Goal: Information Seeking & Learning: Compare options

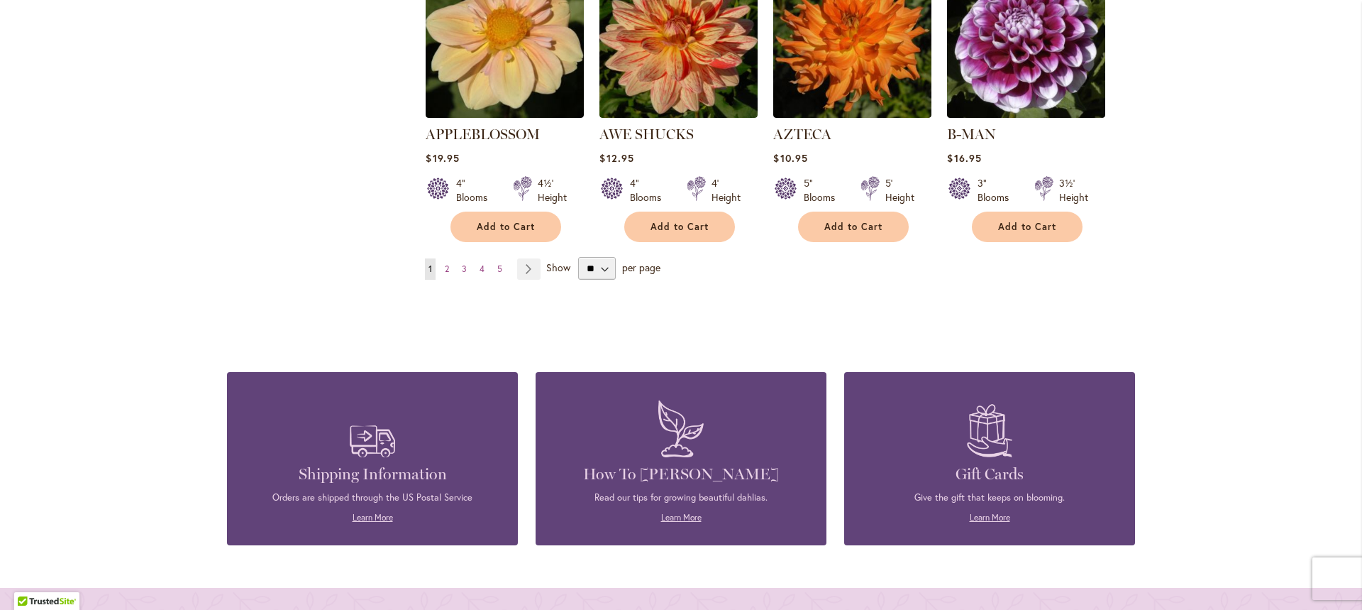
scroll to position [1336, 0]
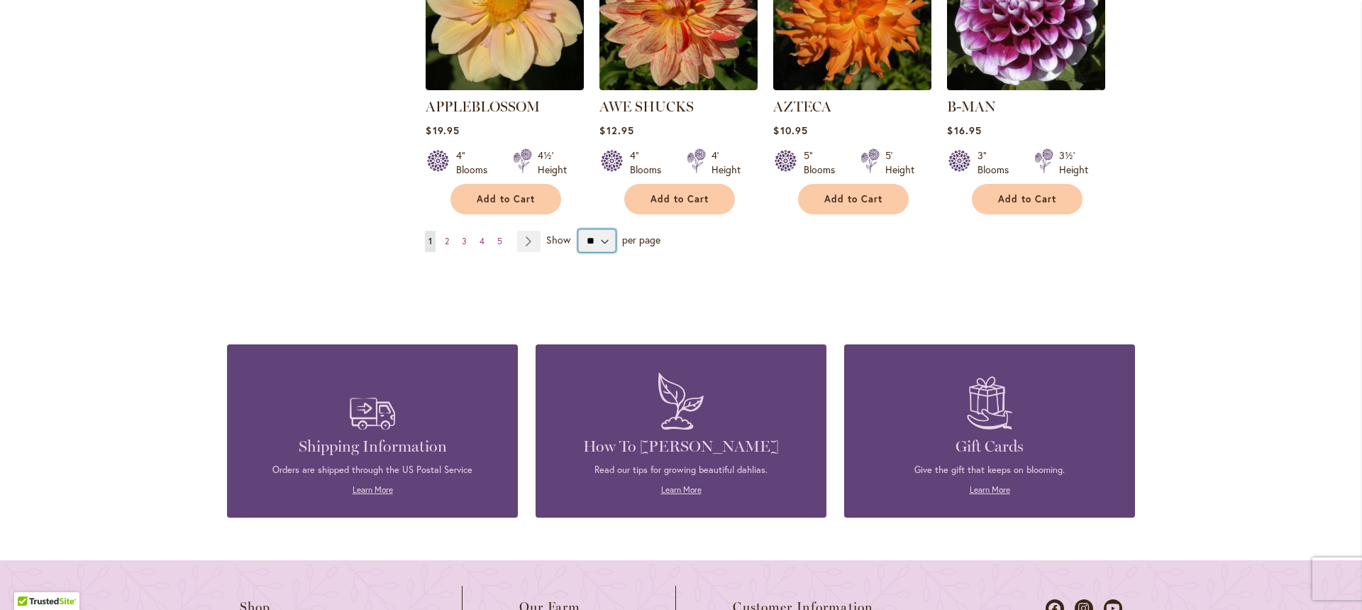
click at [600, 229] on select "** ** ** **" at bounding box center [597, 240] width 38 height 23
select select "**"
click at [578, 229] on select "** ** ** **" at bounding box center [597, 240] width 38 height 23
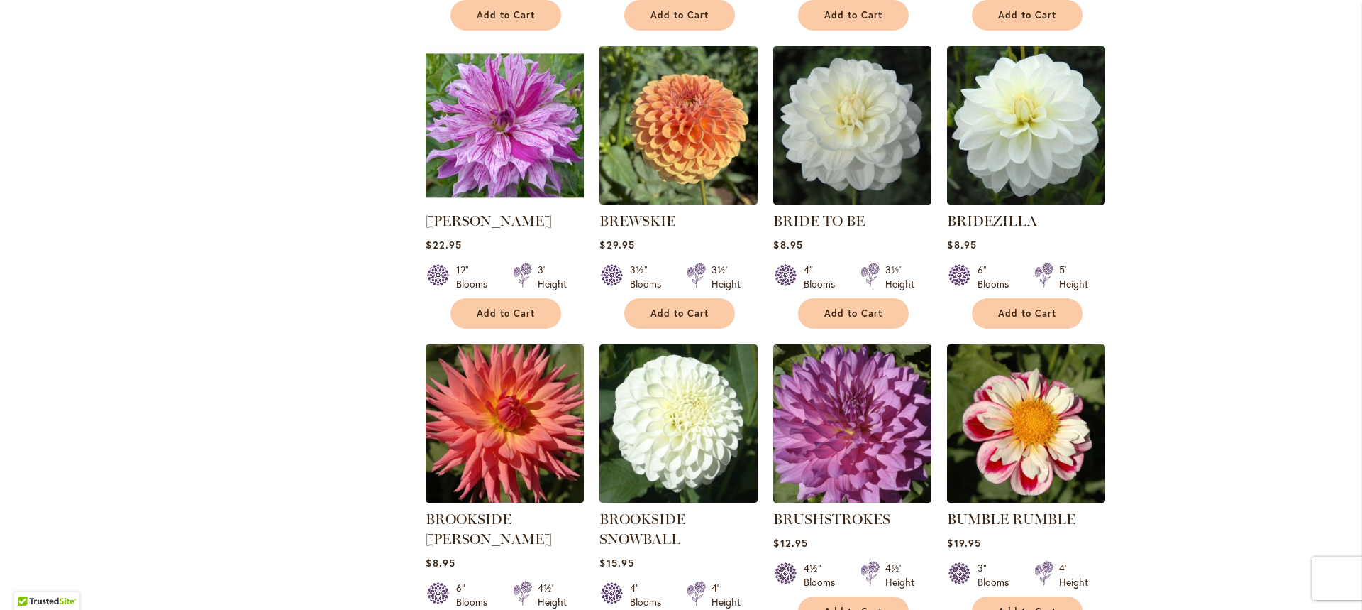
scroll to position [3789, 0]
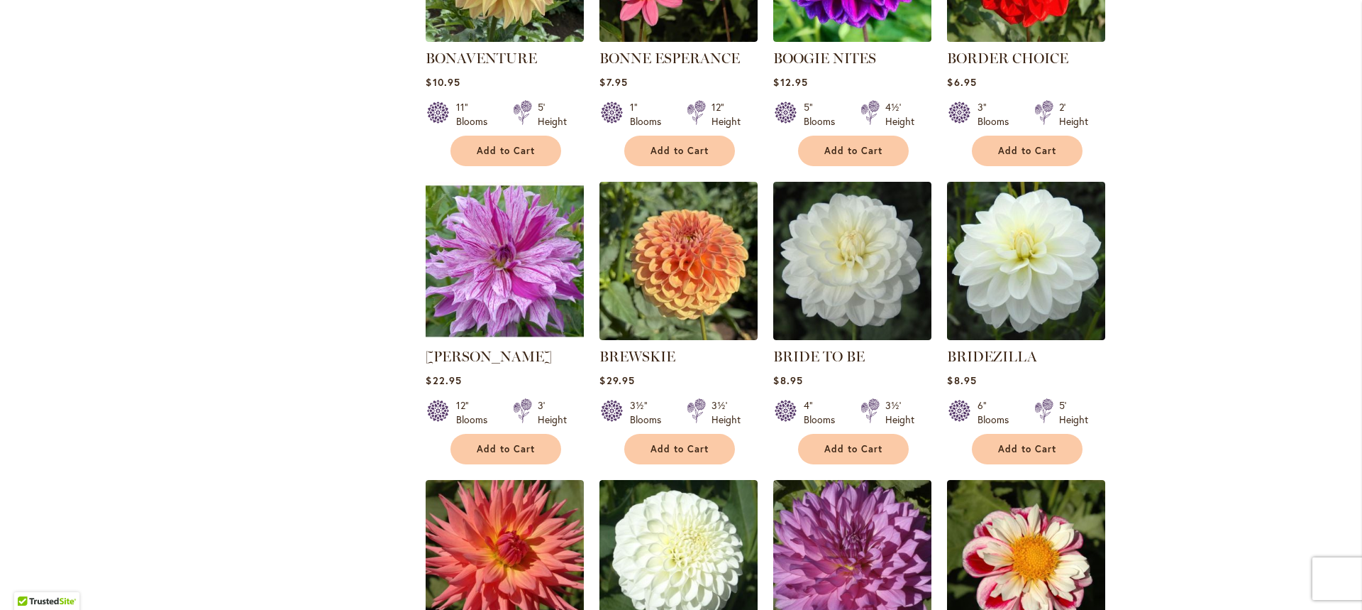
click at [529, 233] on img at bounding box center [505, 261] width 166 height 166
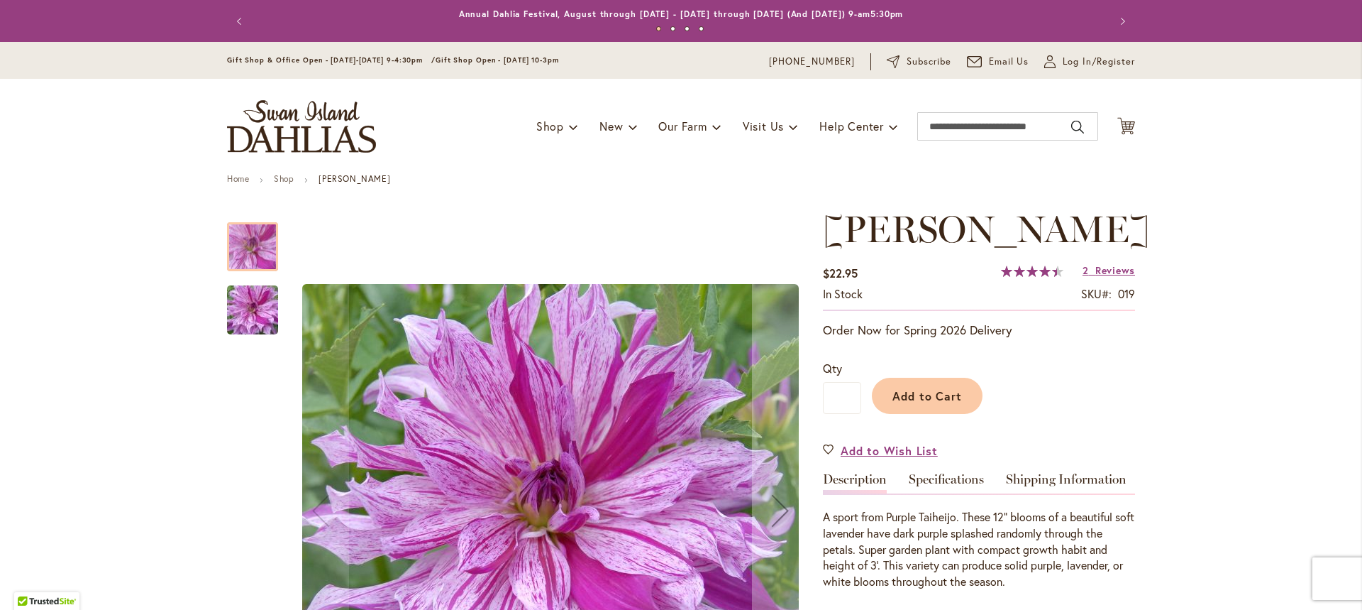
click at [244, 249] on div at bounding box center [252, 246] width 51 height 49
click at [233, 314] on img "Brandon Michael" at bounding box center [253, 310] width 102 height 68
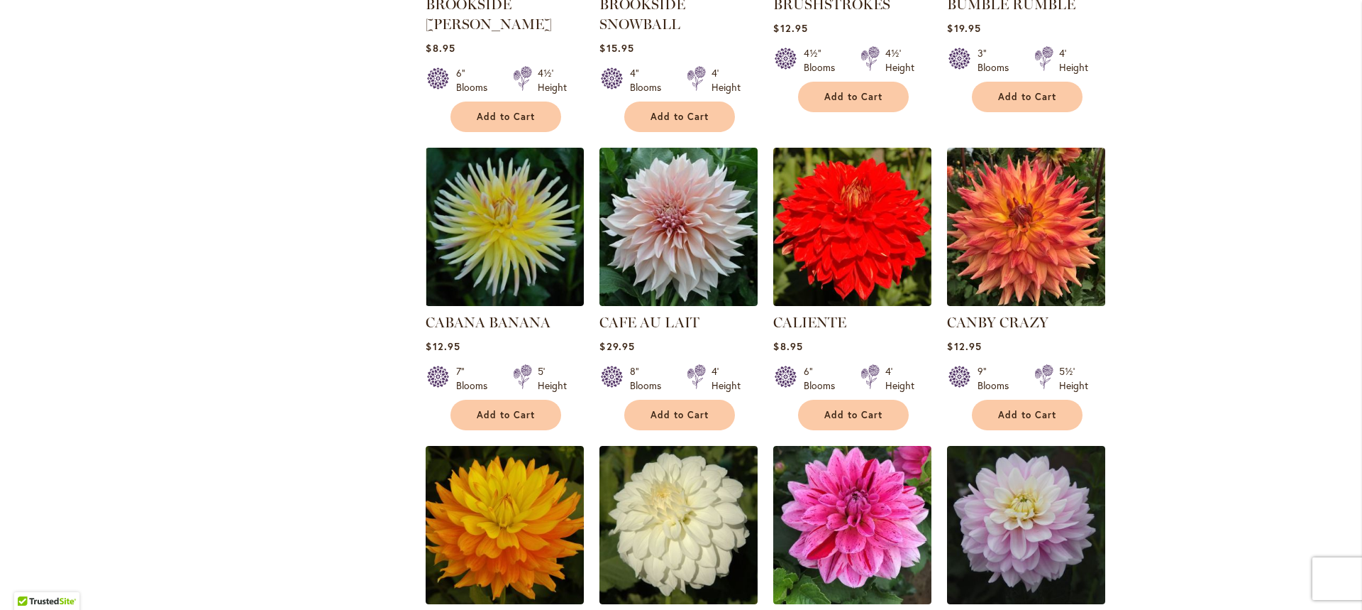
scroll to position [4753, 0]
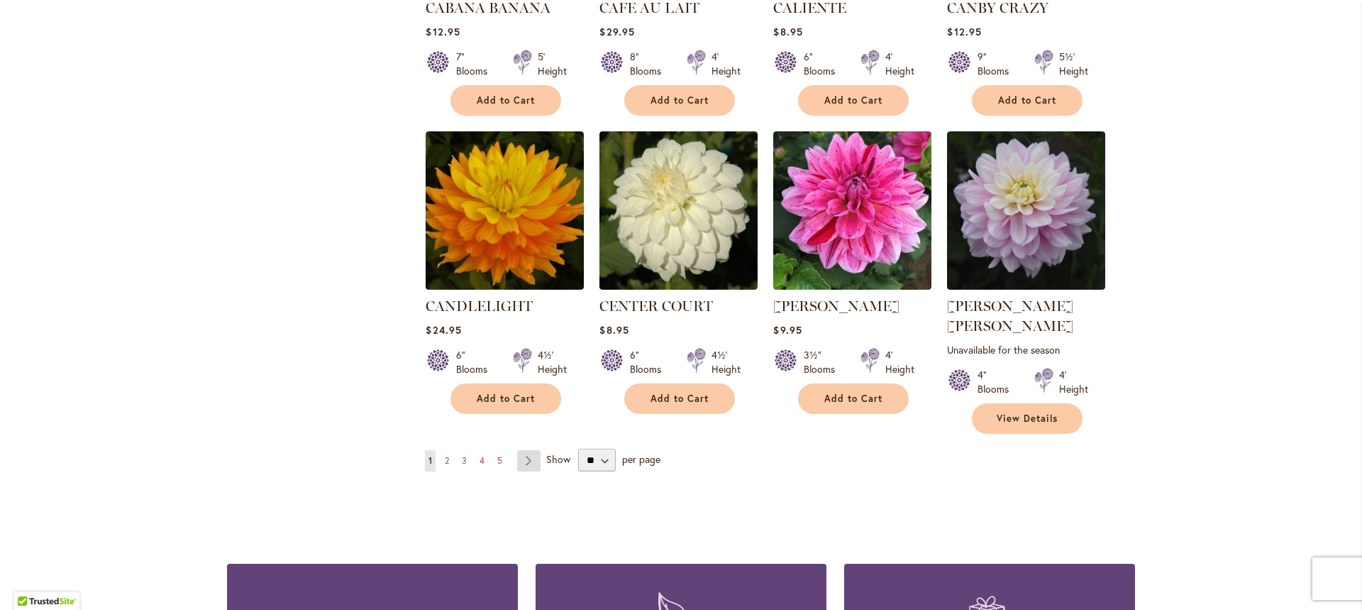
click at [522, 450] on link "Page Next" at bounding box center [528, 460] width 23 height 21
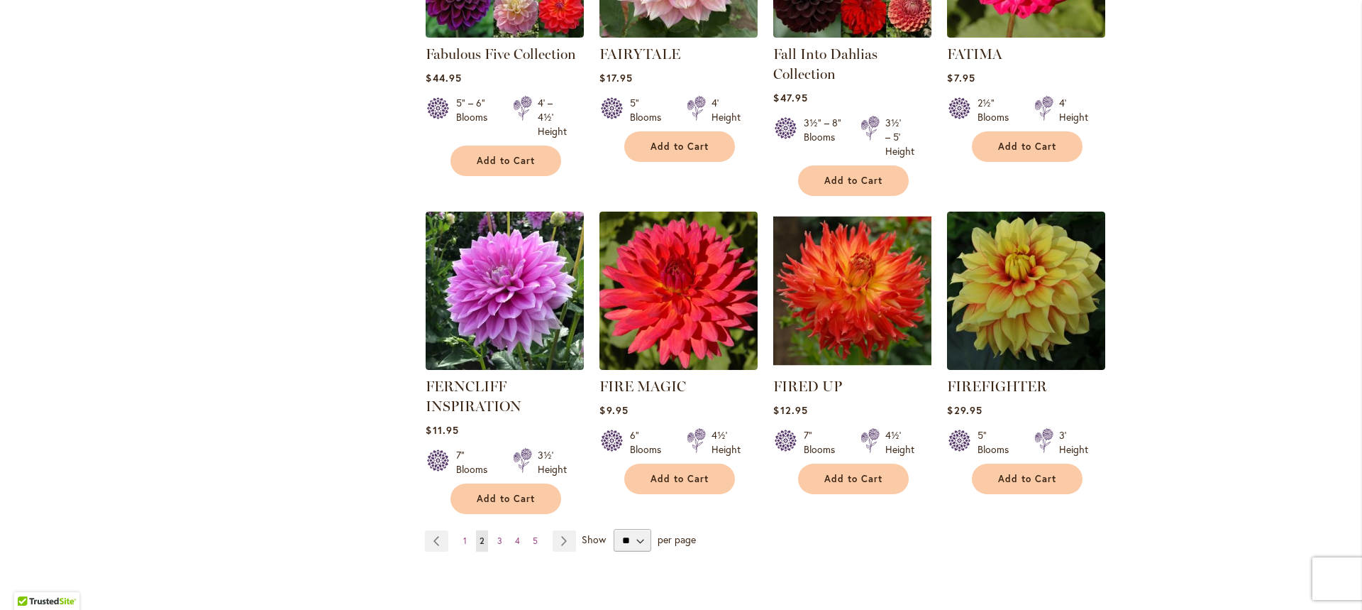
scroll to position [4882, 0]
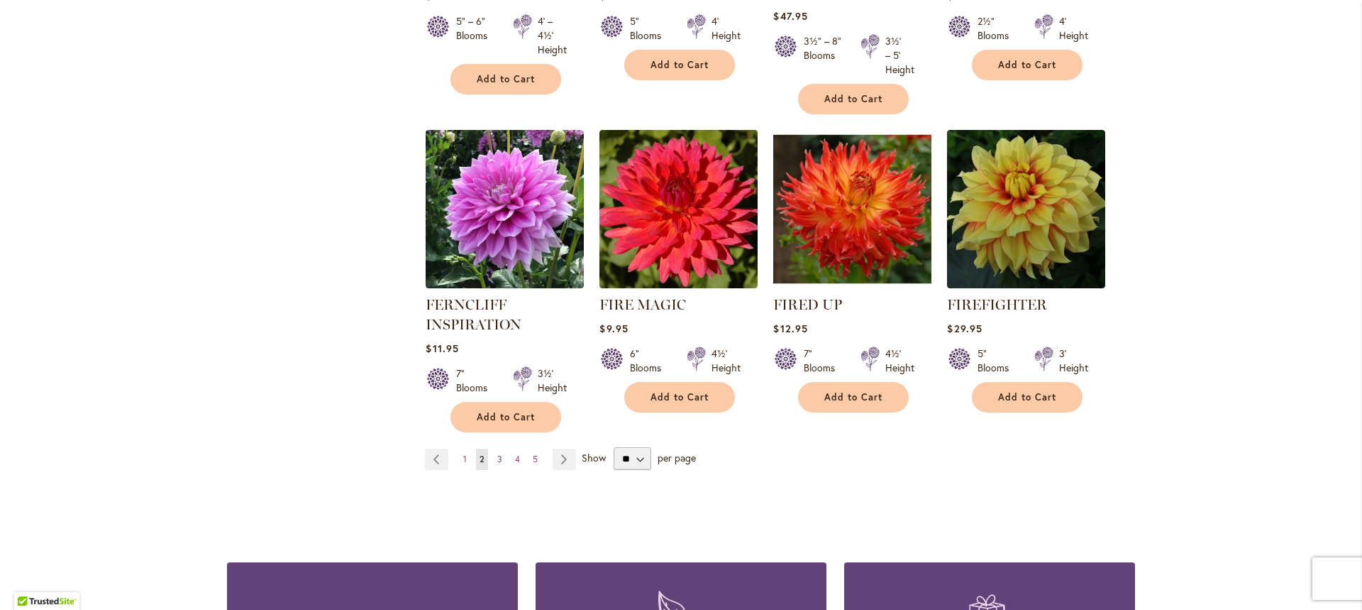
click at [497, 453] on span "3" at bounding box center [499, 458] width 5 height 11
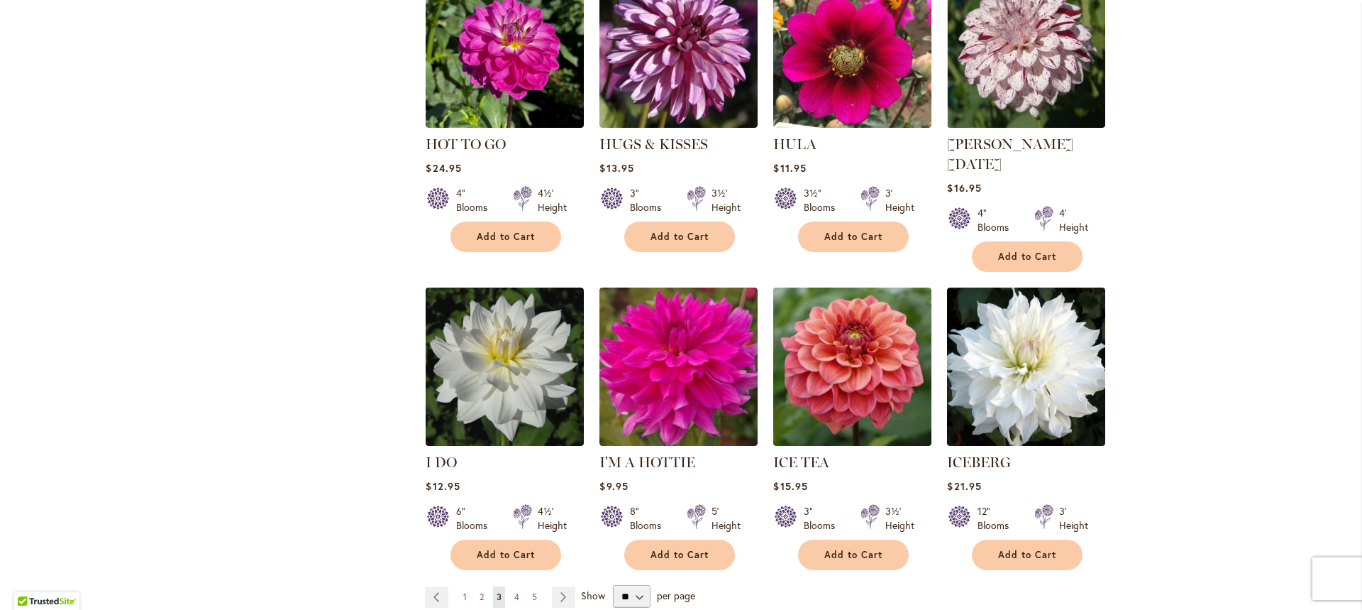
scroll to position [4769, 0]
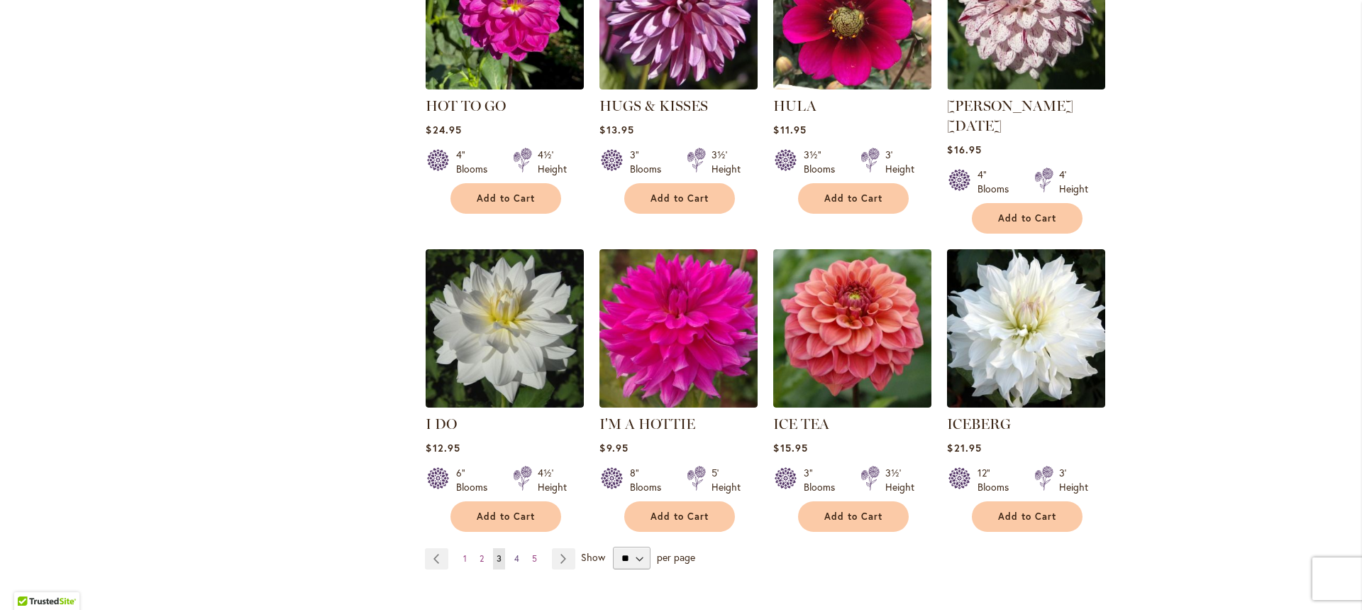
click at [514, 553] on span "4" at bounding box center [516, 558] width 5 height 11
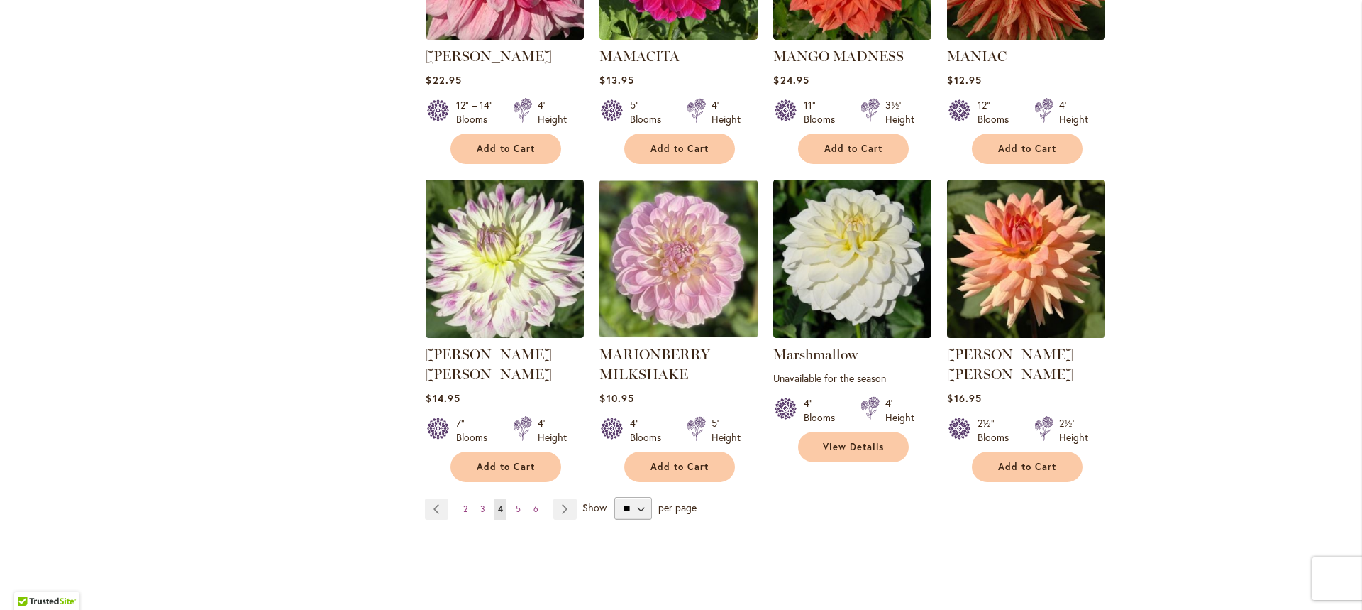
scroll to position [4797, 0]
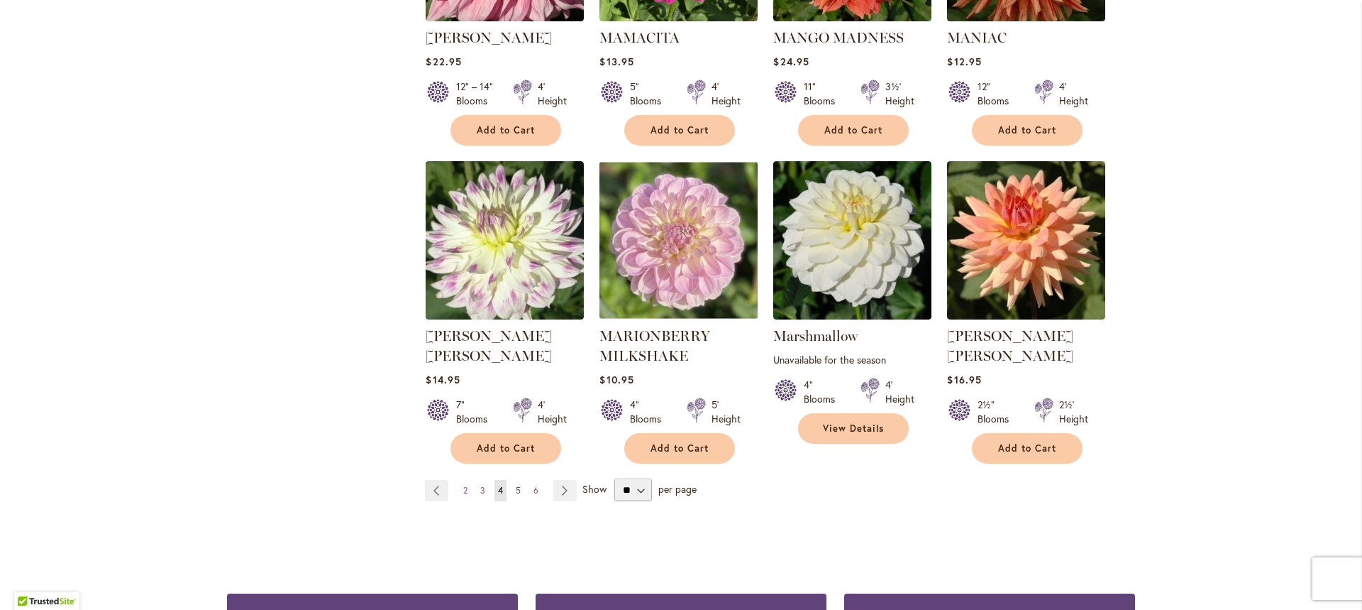
click at [516, 485] on span "5" at bounding box center [518, 490] width 5 height 11
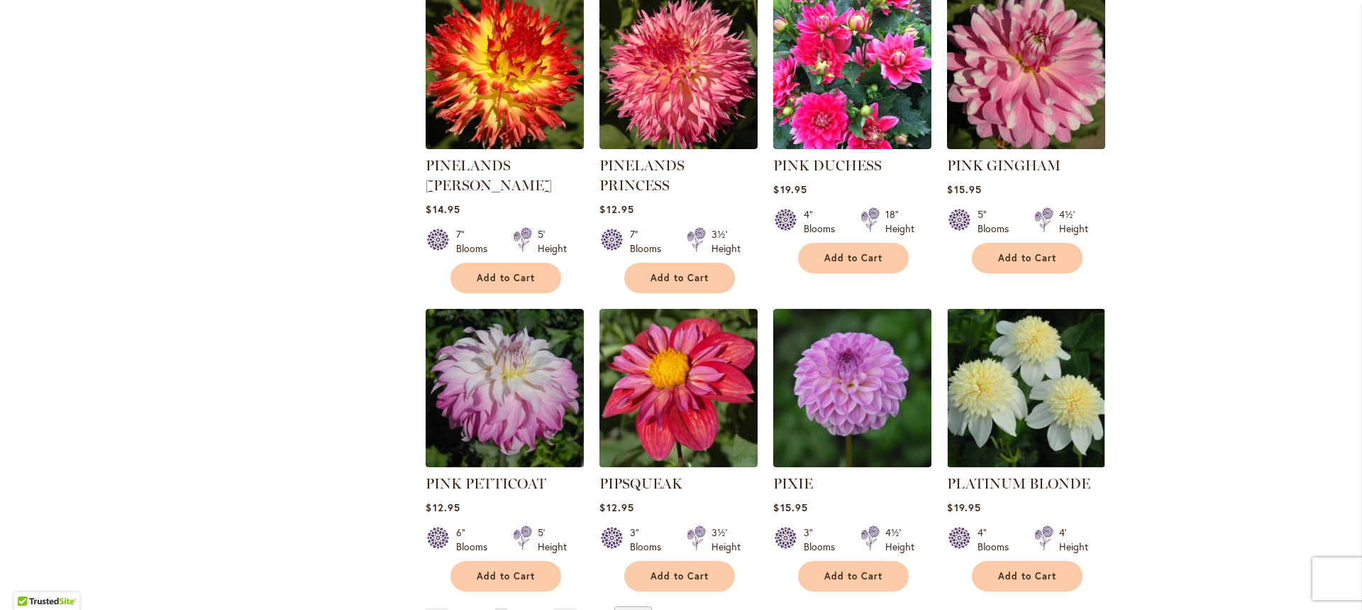
scroll to position [4734, 0]
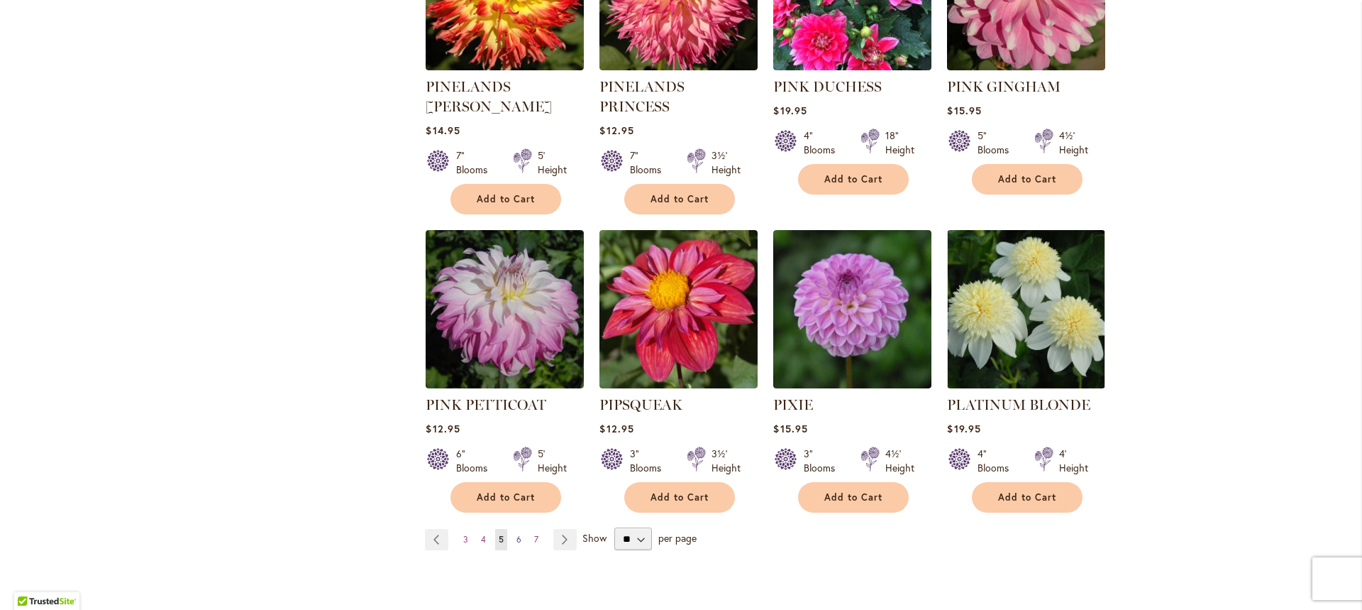
click at [517, 534] on span "6" at bounding box center [519, 539] width 5 height 11
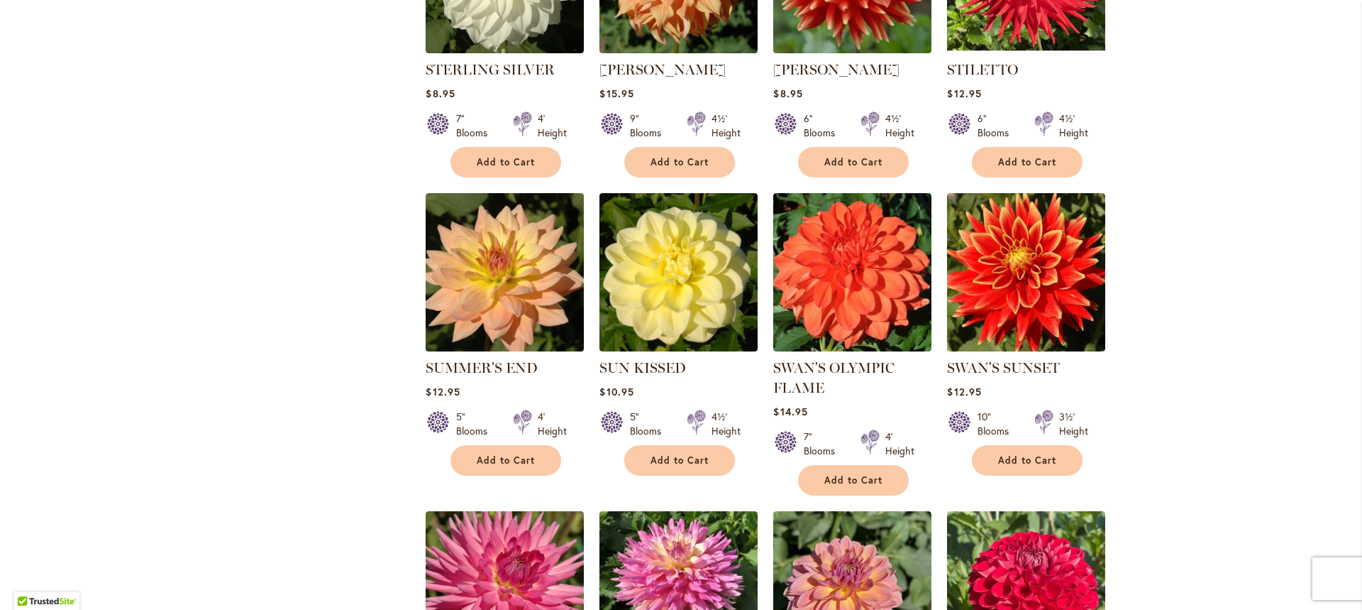
scroll to position [3190, 0]
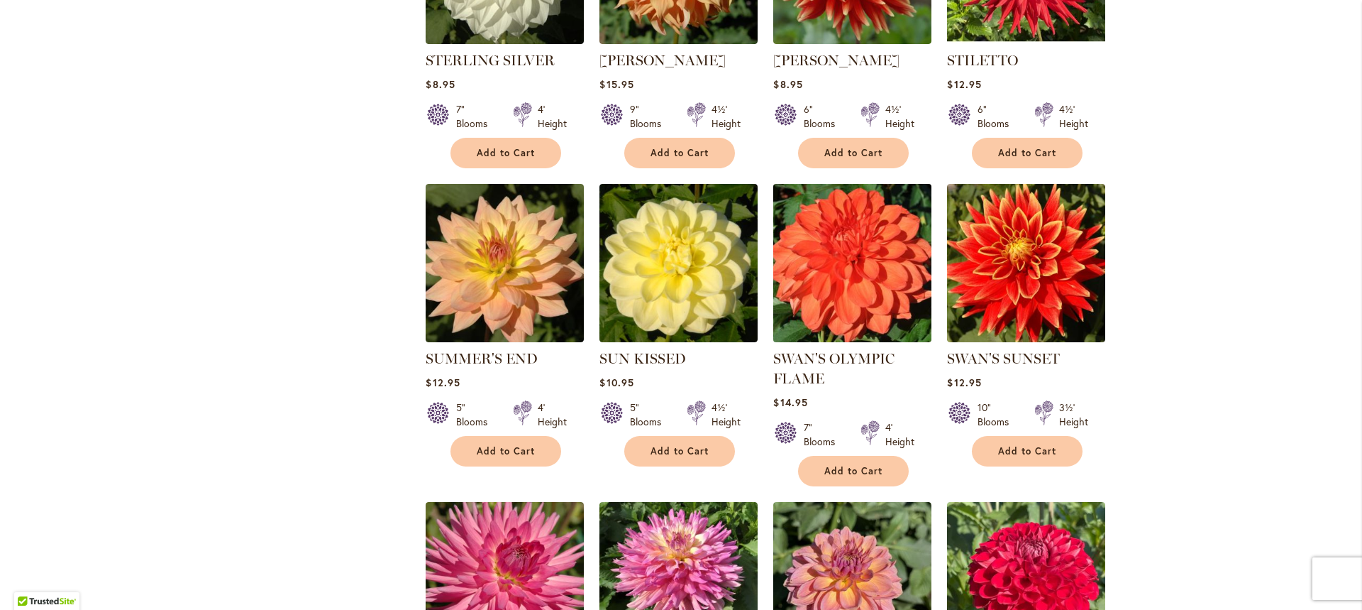
click at [846, 238] on img at bounding box center [853, 263] width 166 height 166
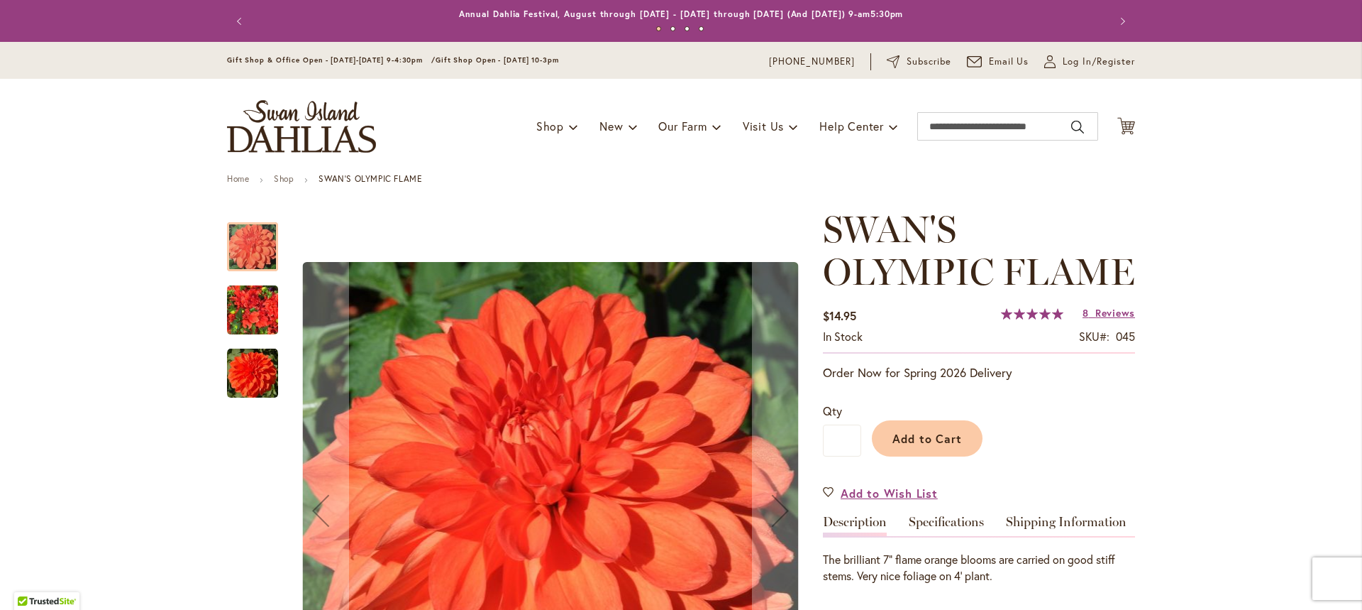
click at [246, 319] on img "Swan's Olympic Flame" at bounding box center [252, 310] width 51 height 68
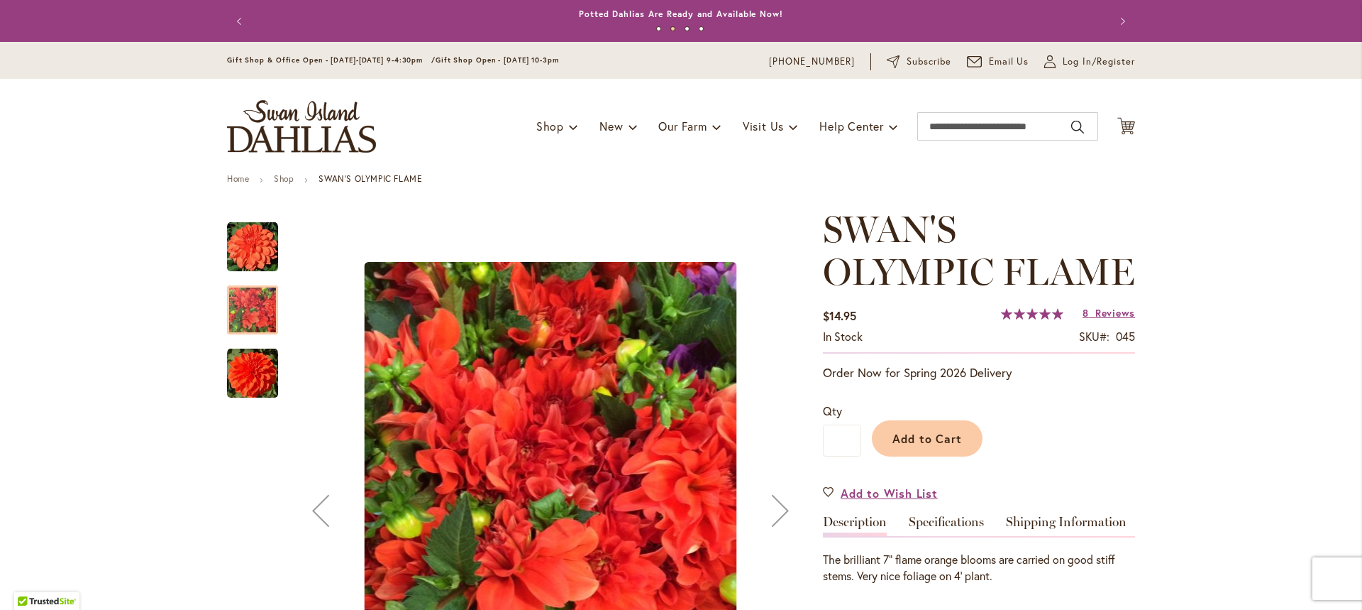
click at [254, 370] on img "Swan's Olympic Flame" at bounding box center [252, 373] width 51 height 51
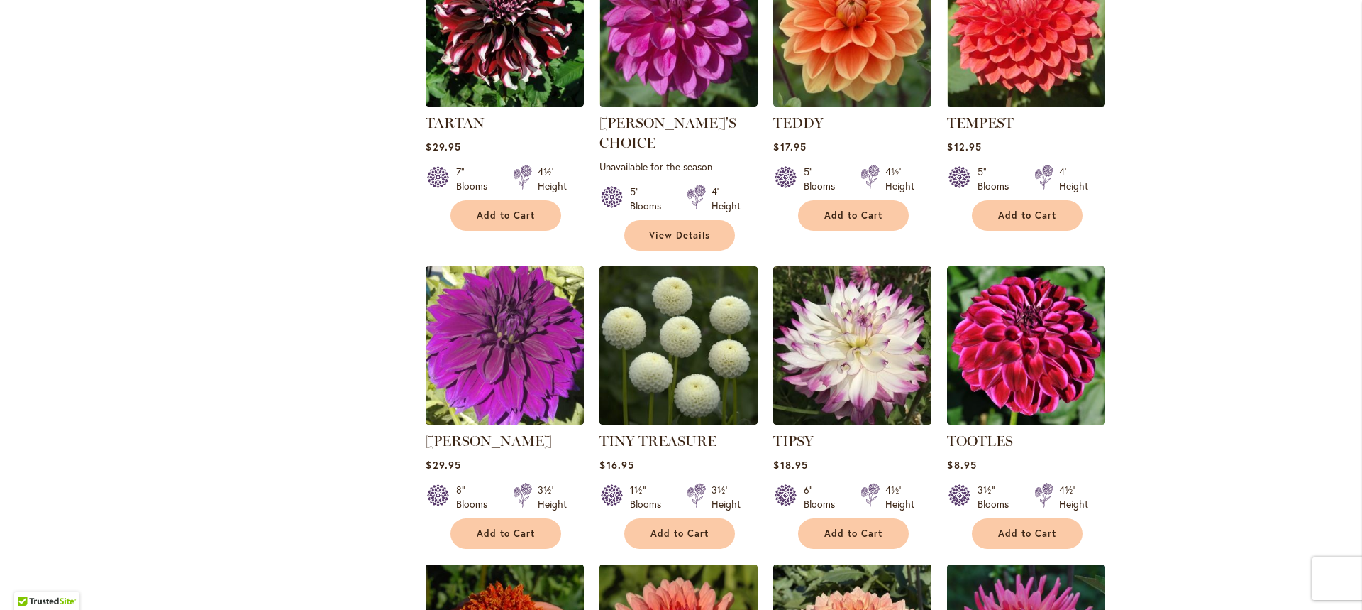
scroll to position [4397, 0]
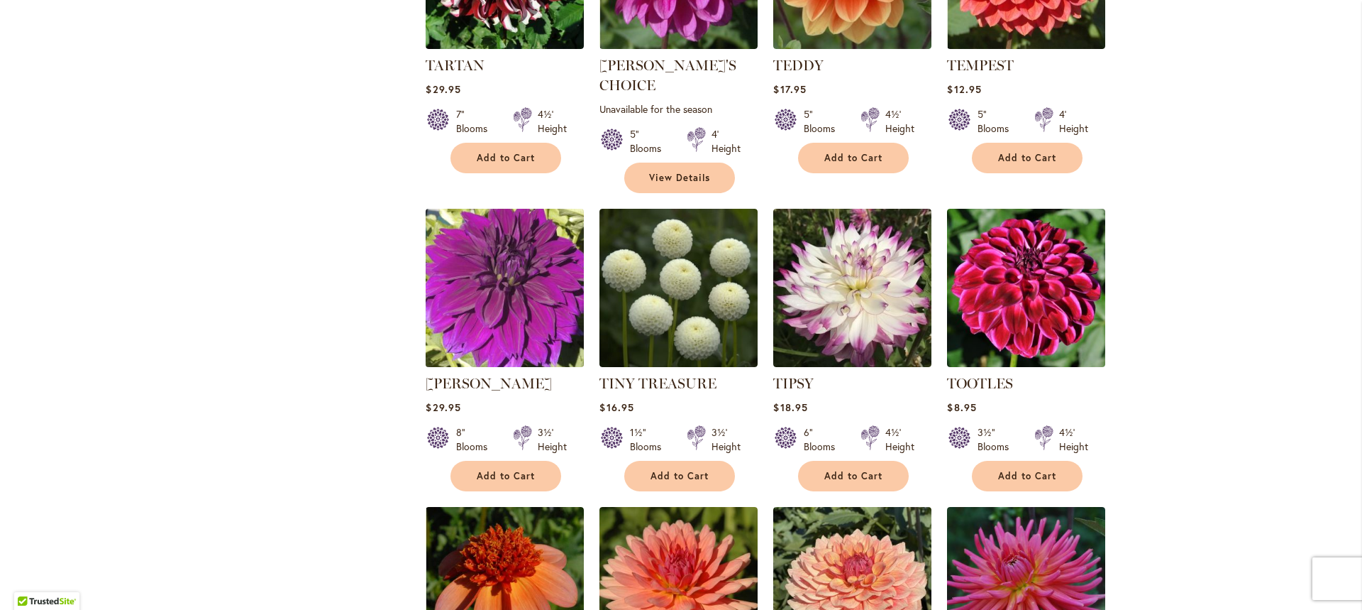
click at [487, 253] on img at bounding box center [505, 288] width 166 height 166
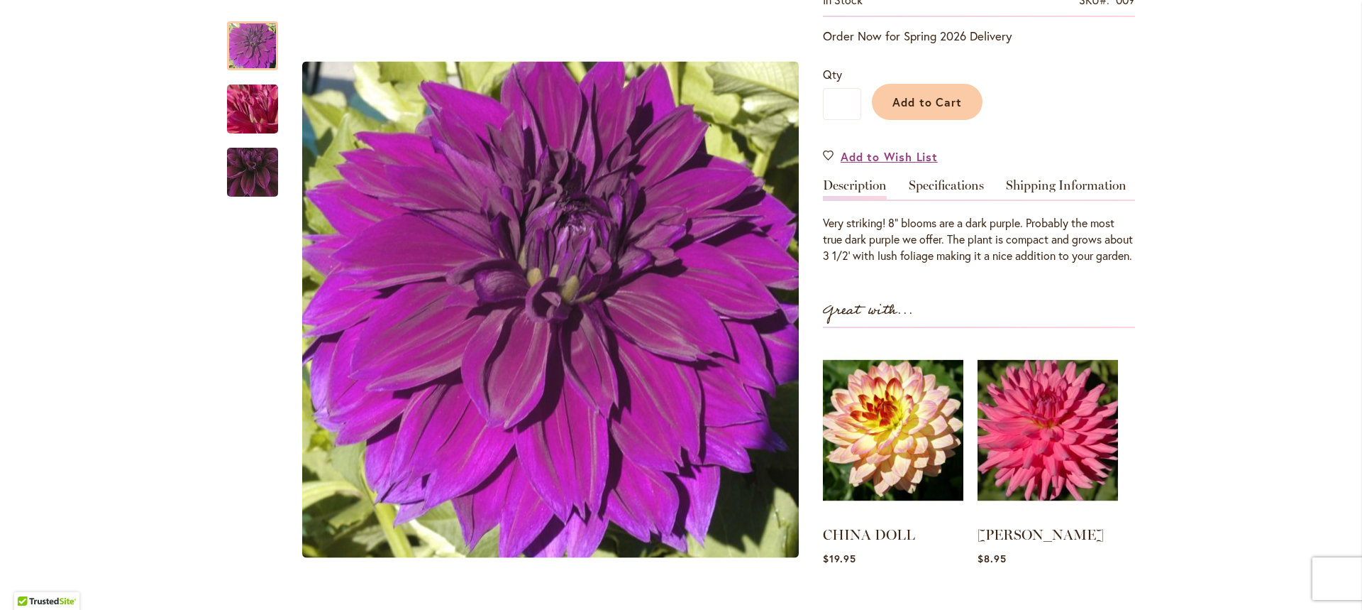
scroll to position [332, 0]
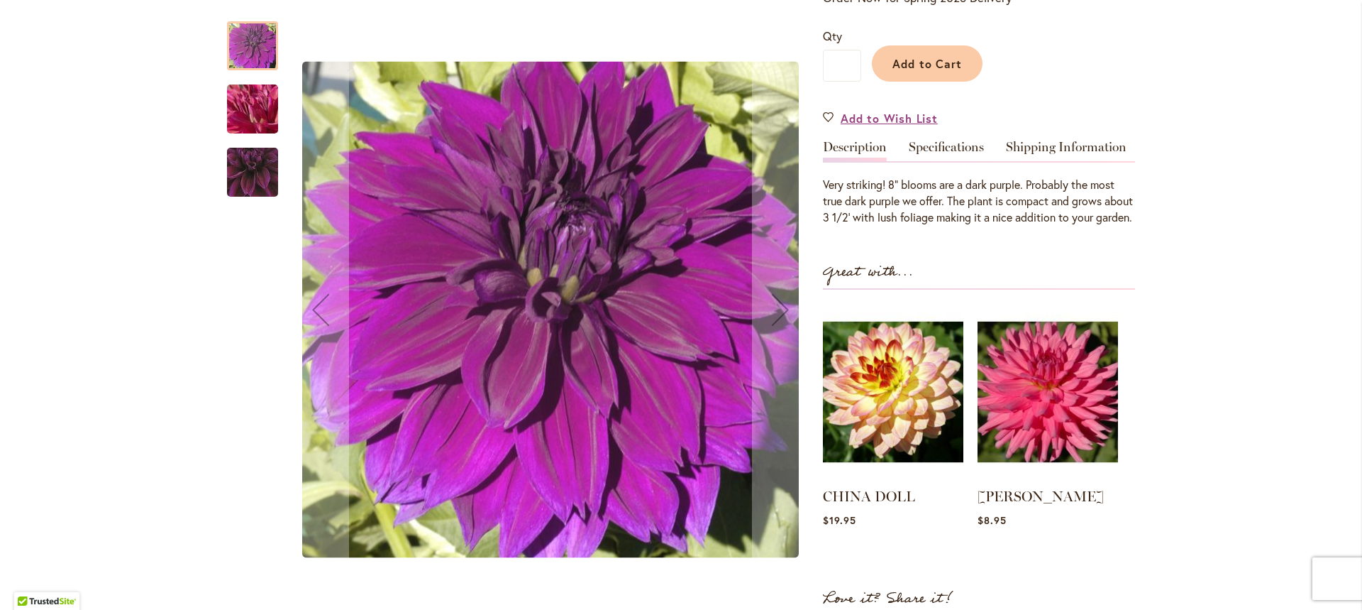
click at [246, 172] on img "Thomas Edison" at bounding box center [252, 172] width 101 height 98
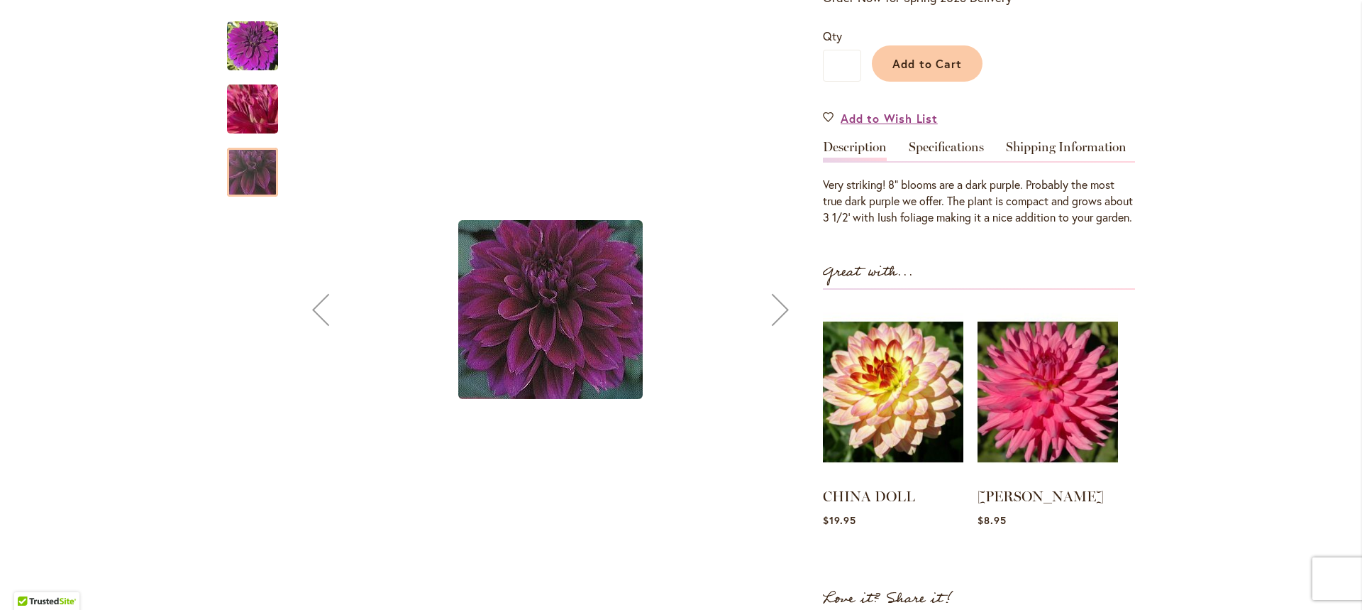
click at [251, 37] on img "Thomas Edison" at bounding box center [252, 46] width 51 height 51
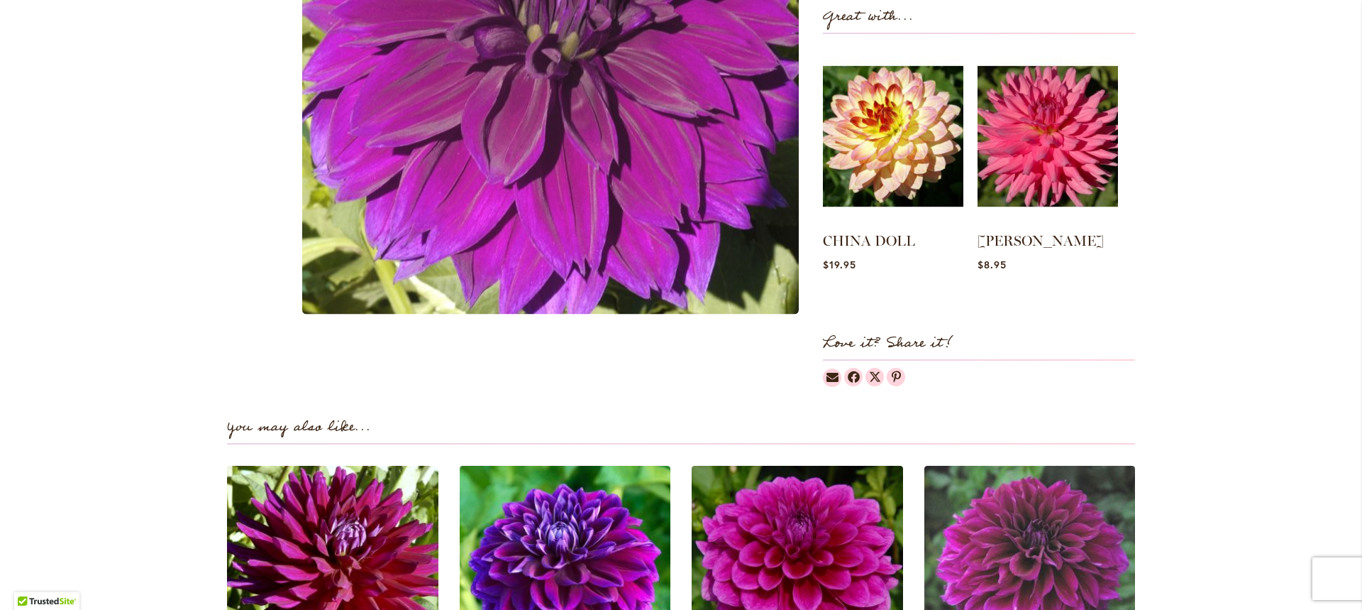
scroll to position [0, 0]
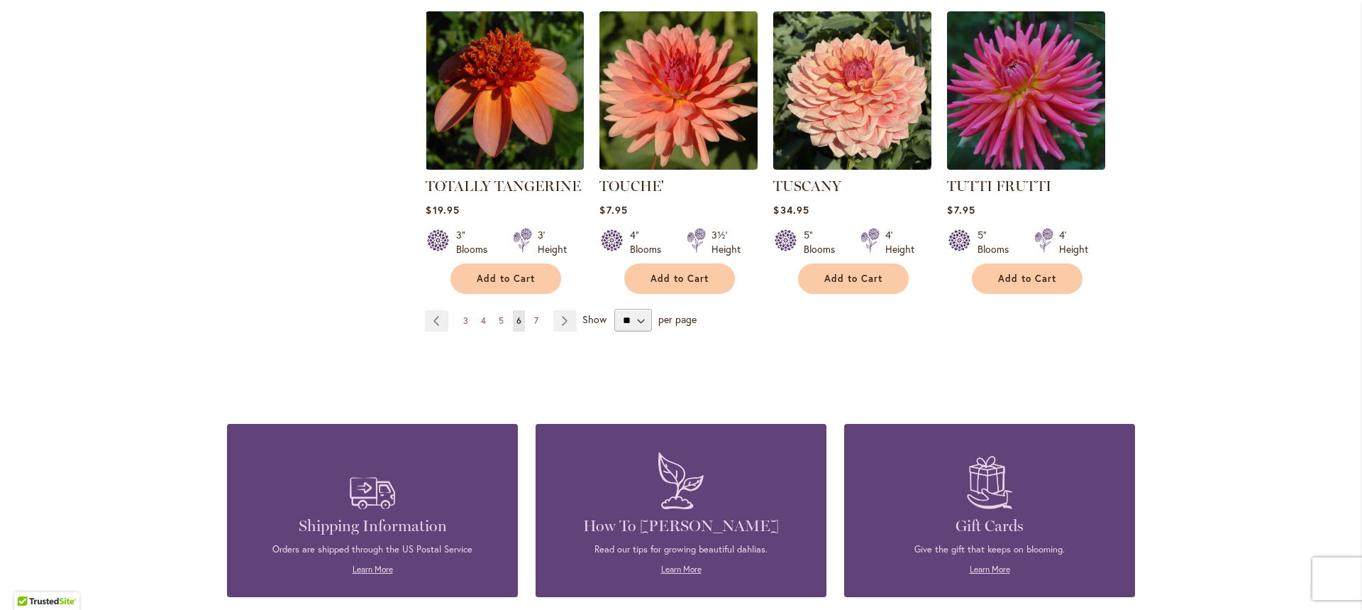
scroll to position [4900, 0]
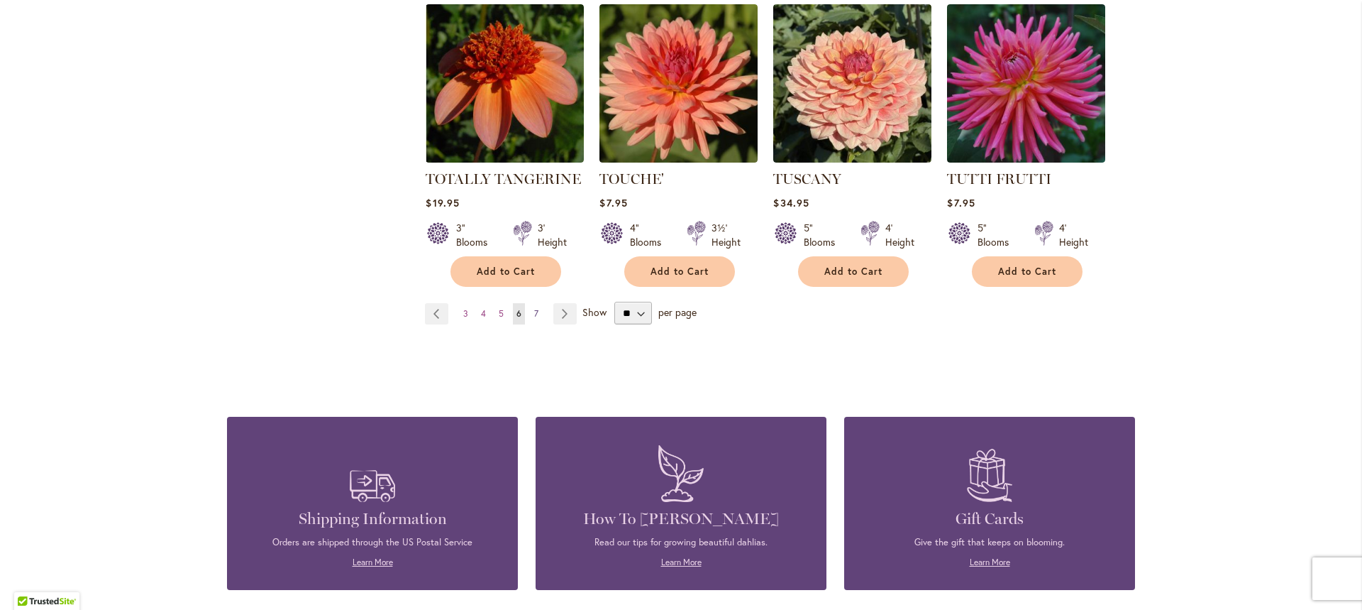
click at [534, 308] on span "7" at bounding box center [536, 313] width 4 height 11
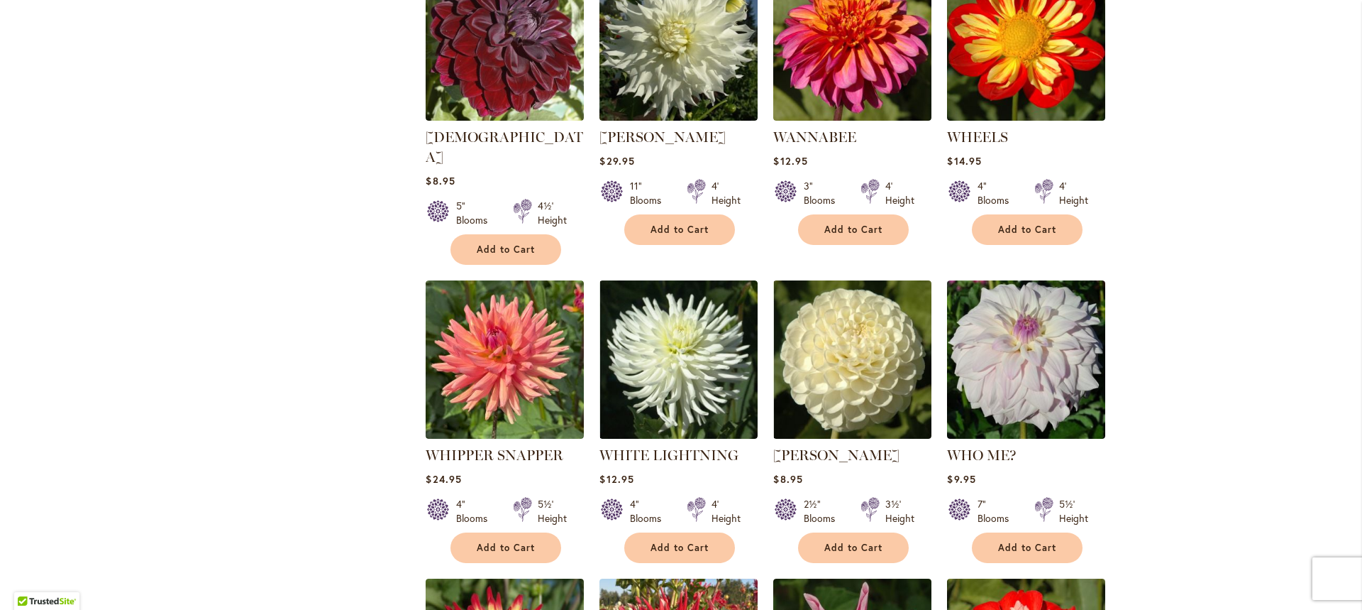
scroll to position [1079, 0]
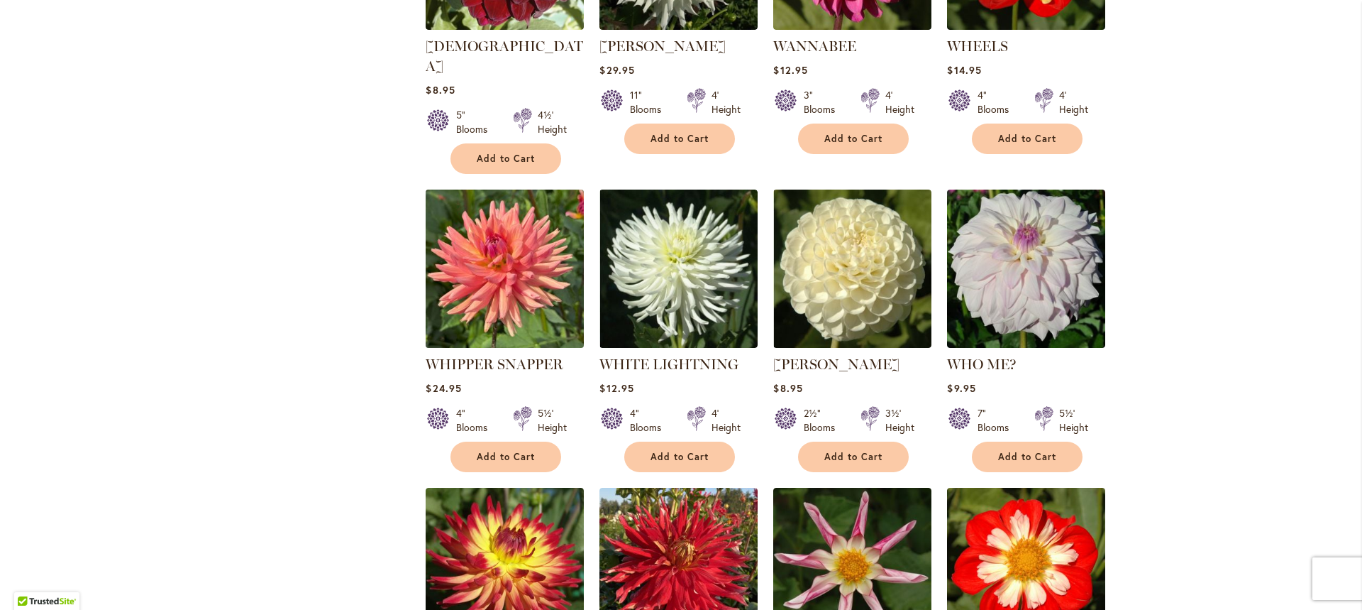
click at [491, 246] on img at bounding box center [505, 269] width 166 height 166
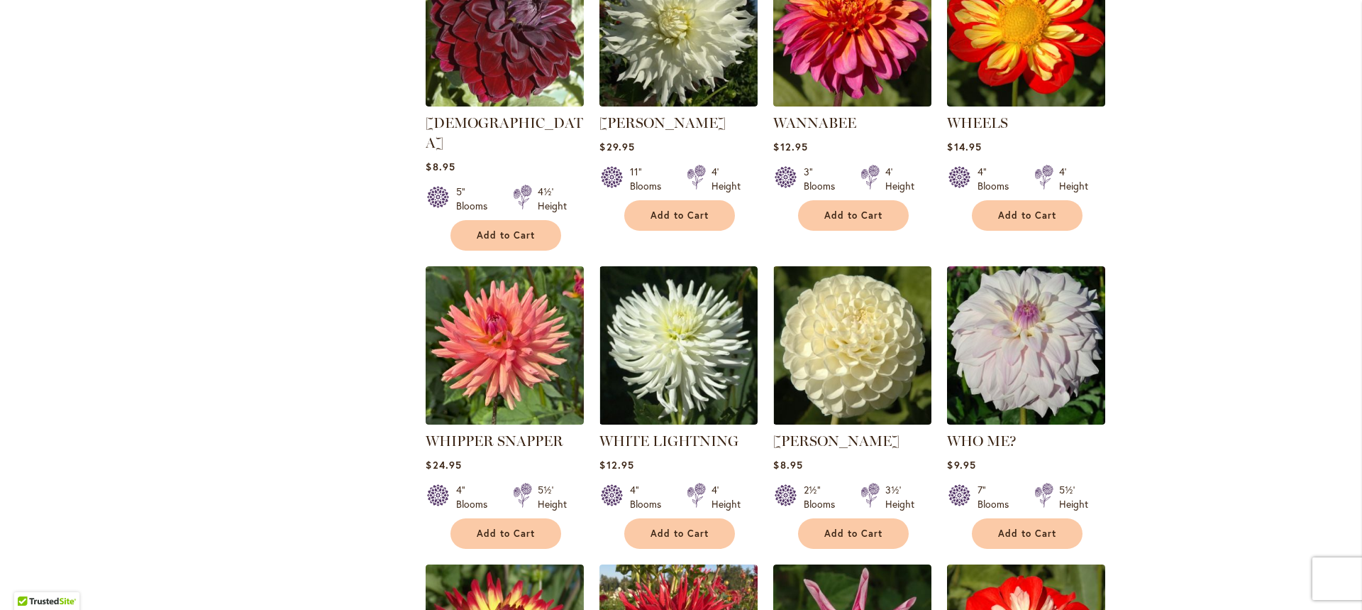
scroll to position [936, 0]
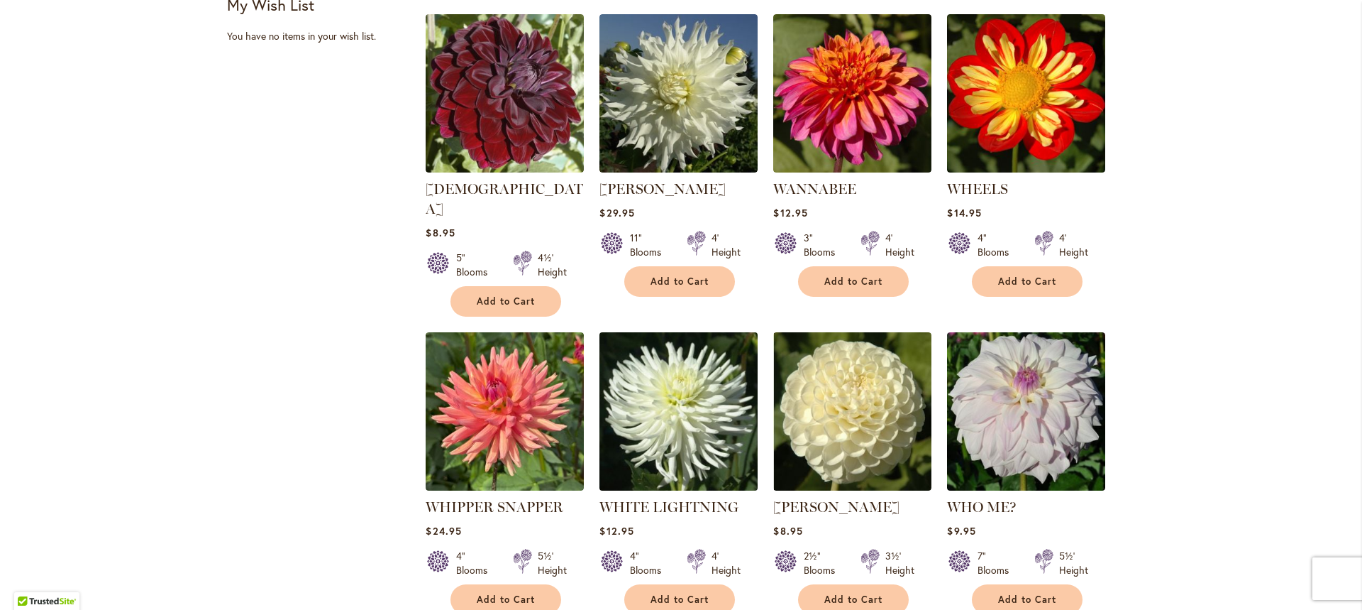
click at [675, 400] on img at bounding box center [679, 412] width 166 height 166
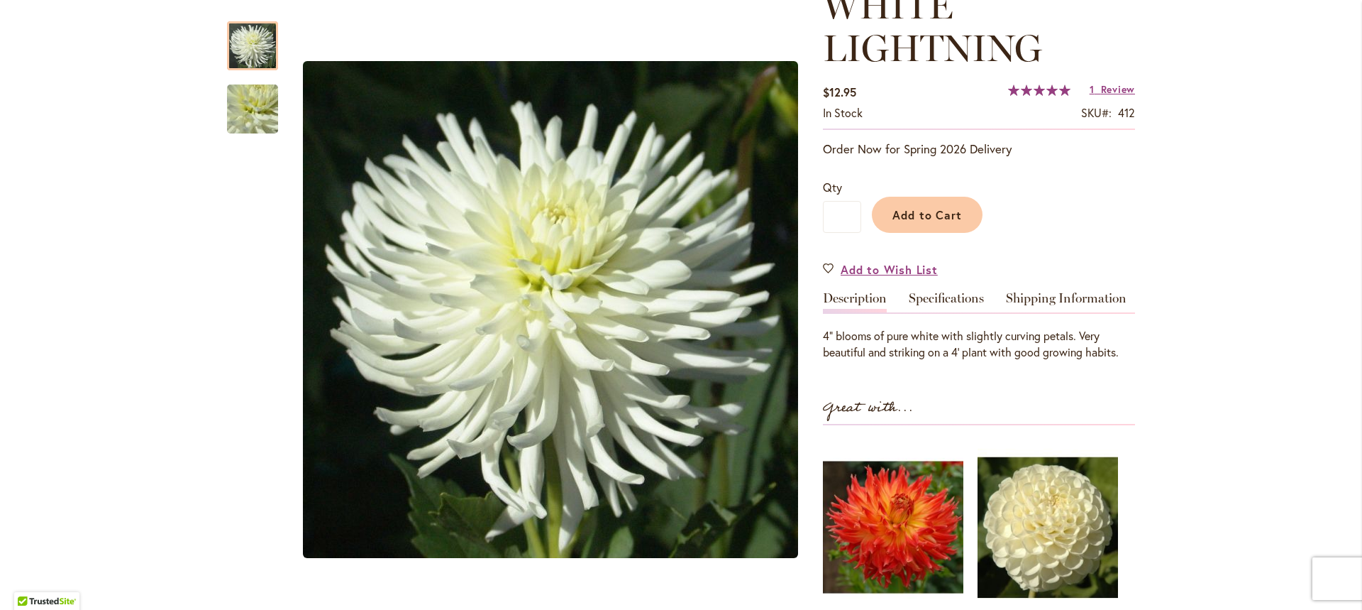
scroll to position [226, 0]
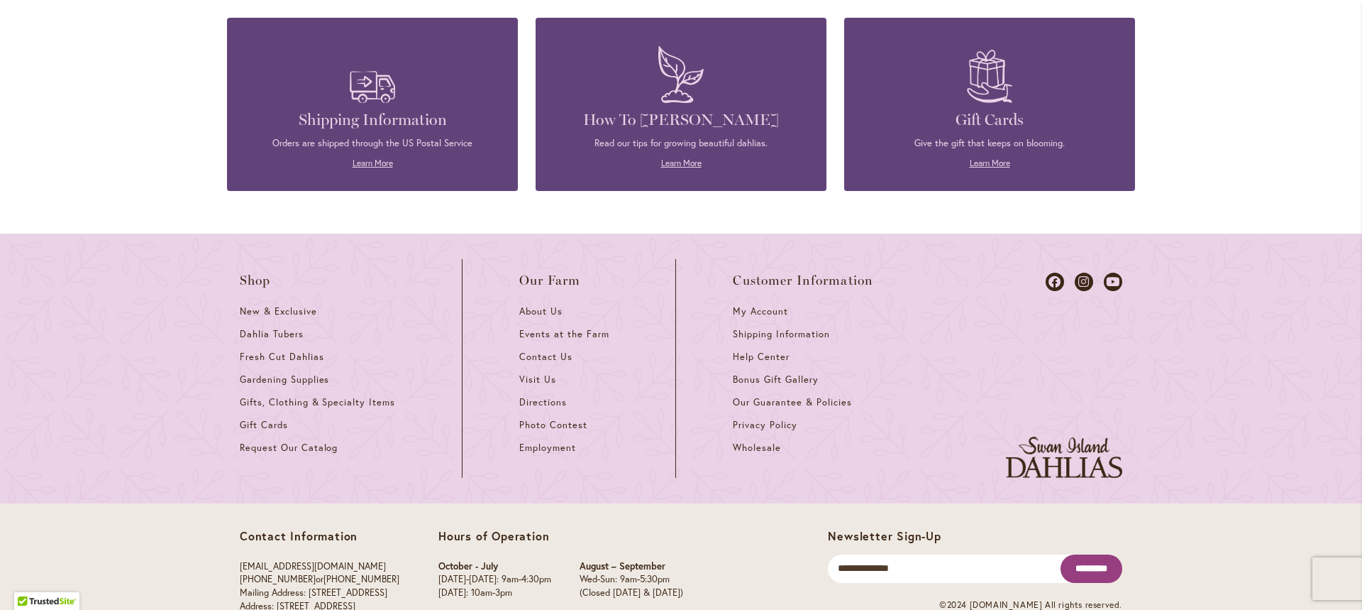
scroll to position [2228, 0]
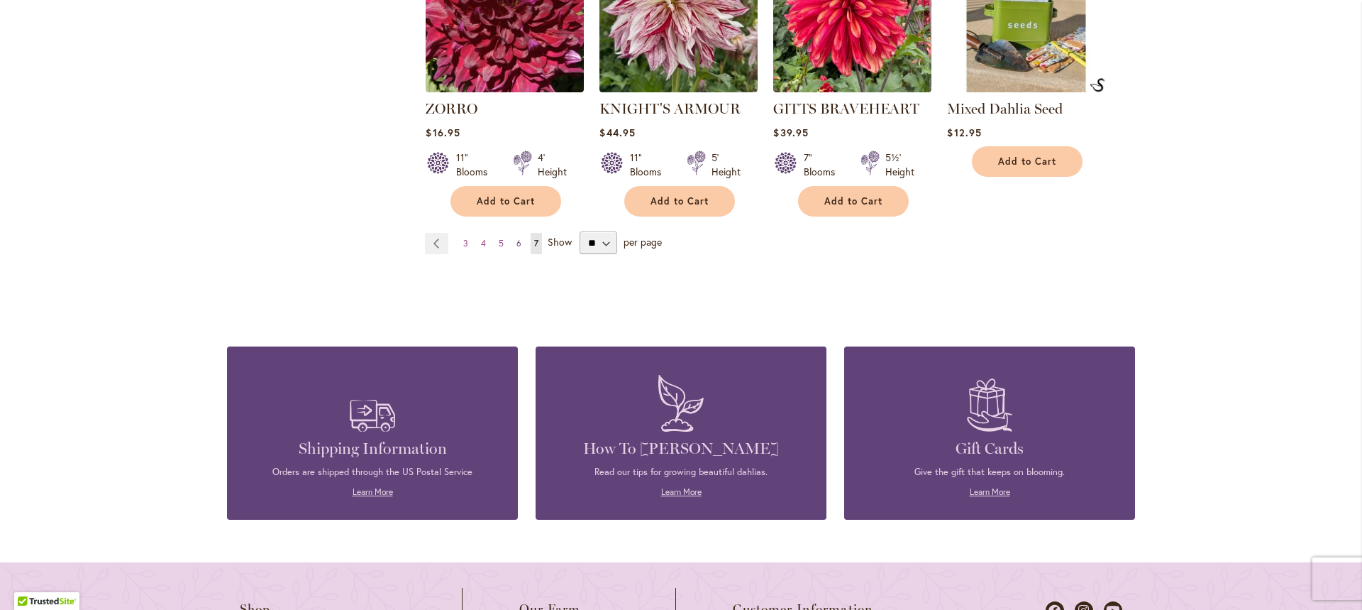
click at [517, 238] on span "6" at bounding box center [519, 243] width 5 height 11
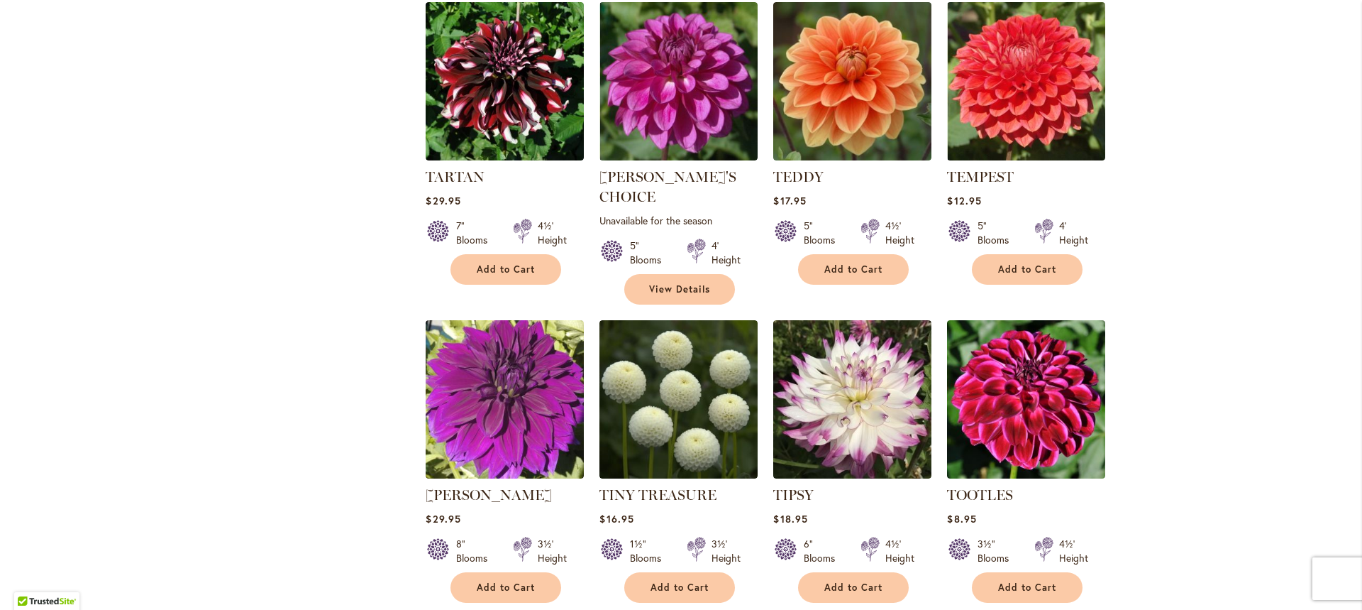
scroll to position [4314, 0]
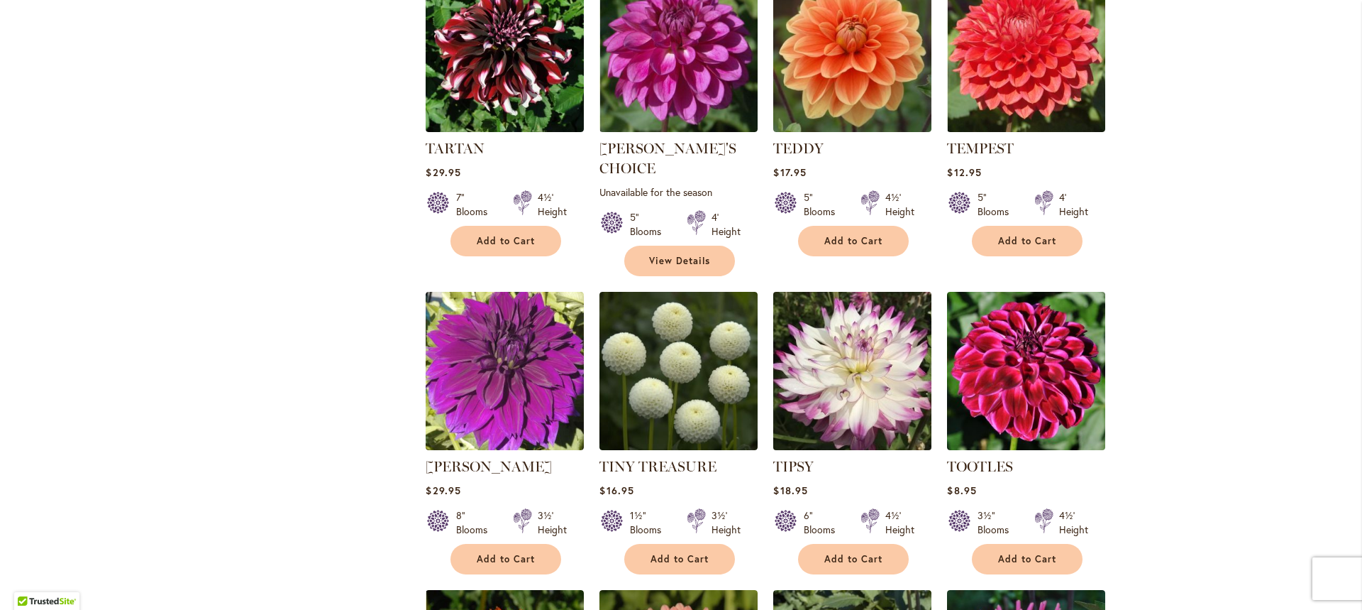
click at [836, 328] on img at bounding box center [853, 371] width 166 height 166
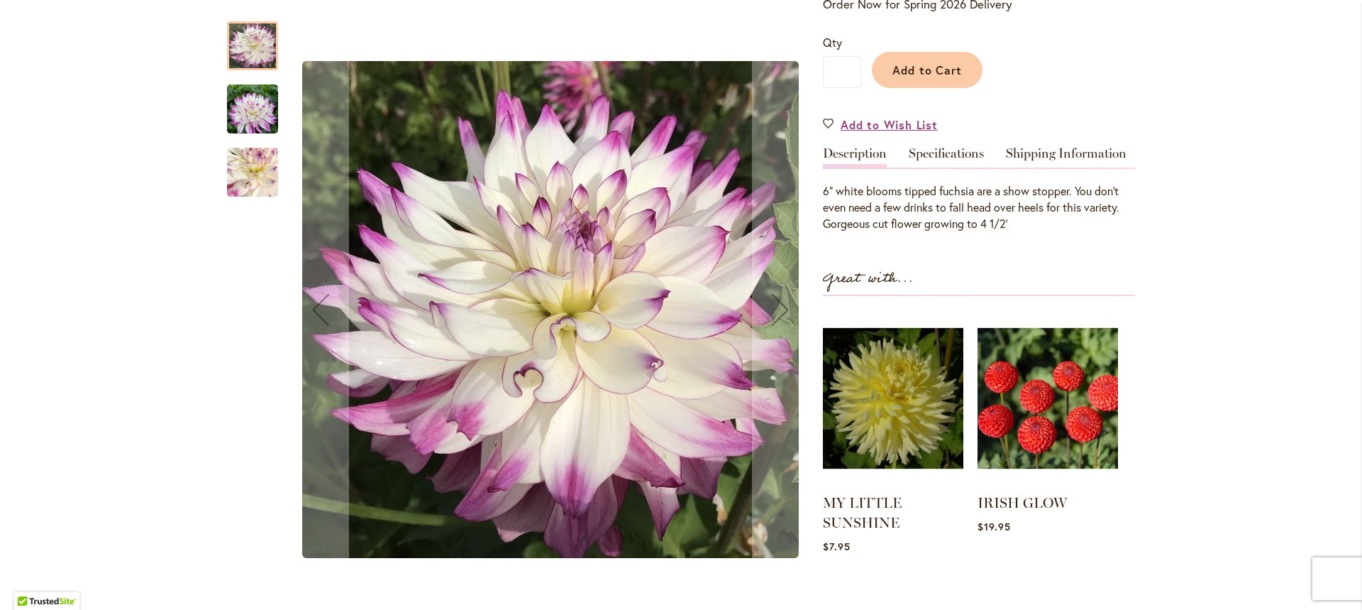
scroll to position [378, 0]
